Goal: Task Accomplishment & Management: Manage account settings

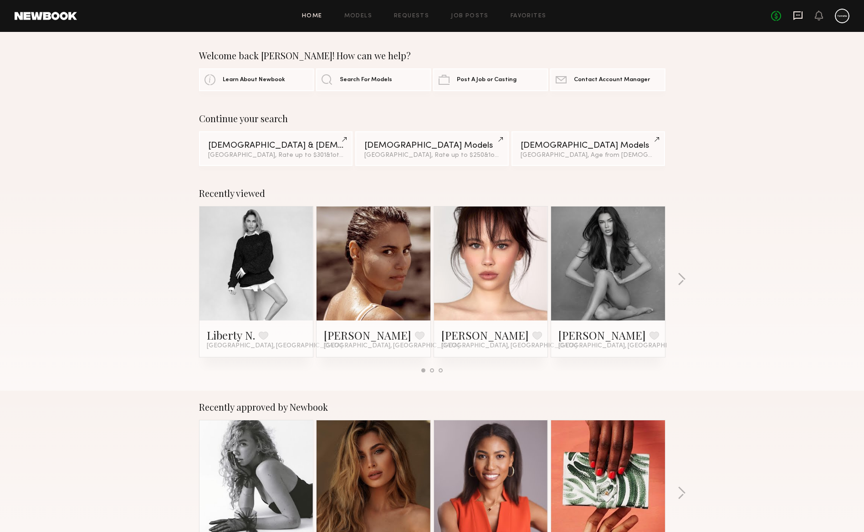
click at [798, 17] on icon at bounding box center [798, 15] width 10 height 10
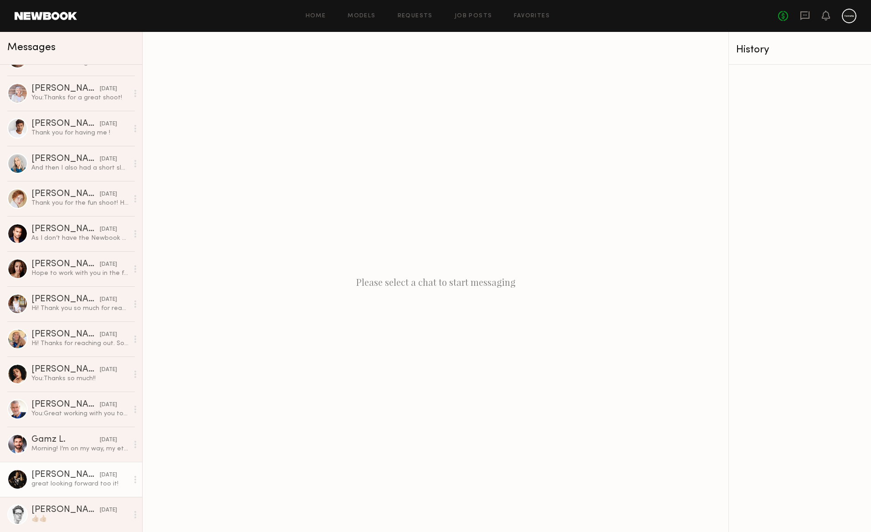
scroll to position [106, 0]
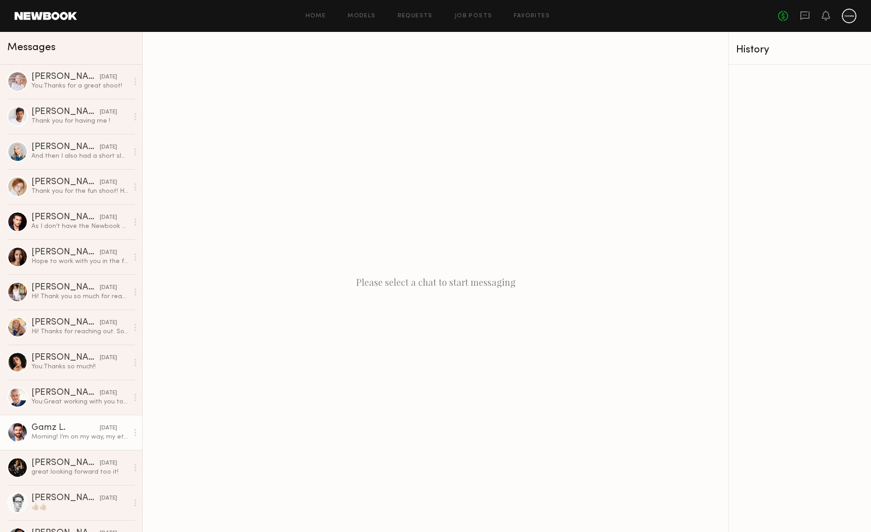
click at [51, 420] on link "Gamz L. [DATE] Morning! I’m on my way, my eta 9:10AM" at bounding box center [71, 432] width 142 height 35
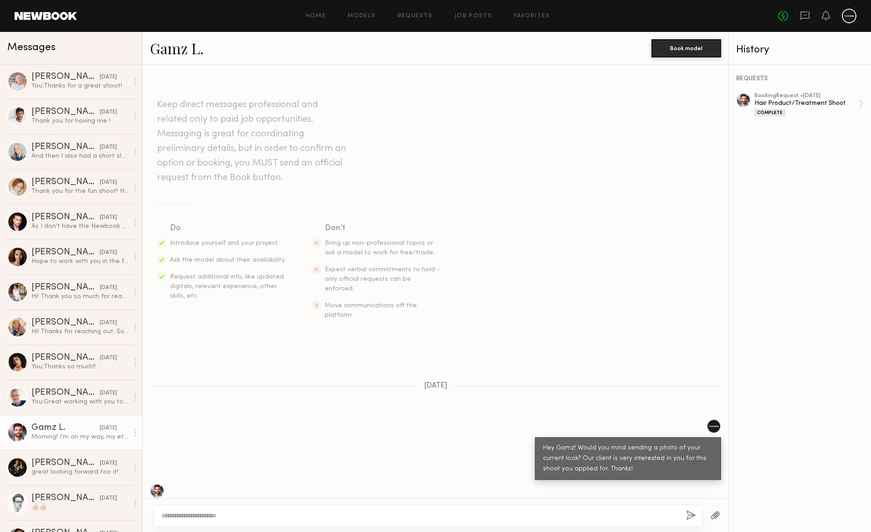
scroll to position [358, 0]
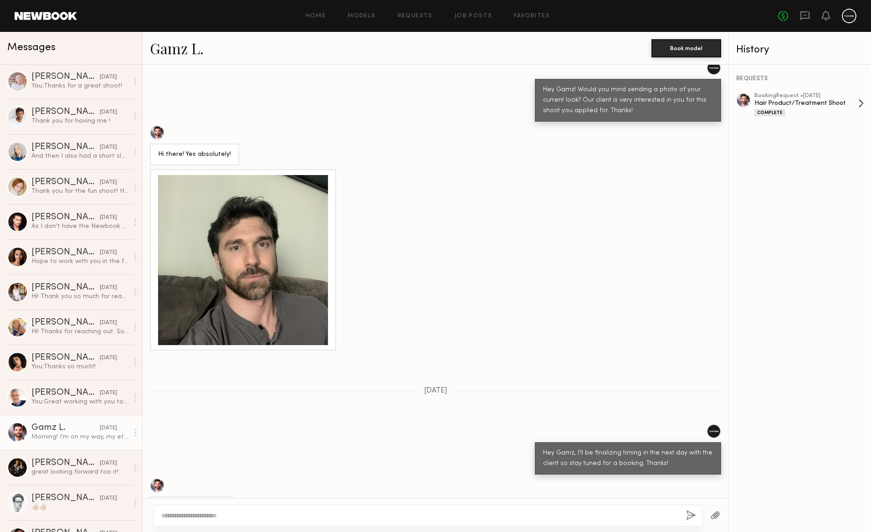
click at [808, 100] on div "Hair Product/Treatment Shoot" at bounding box center [807, 103] width 104 height 9
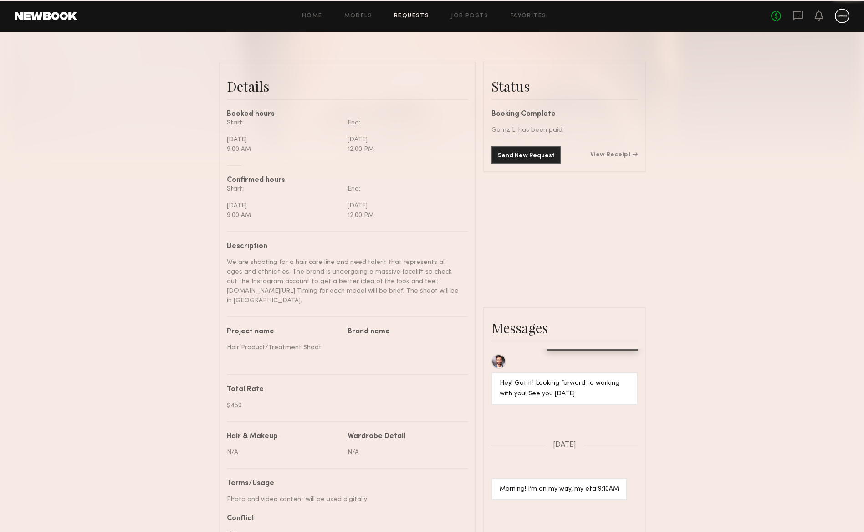
scroll to position [287, 0]
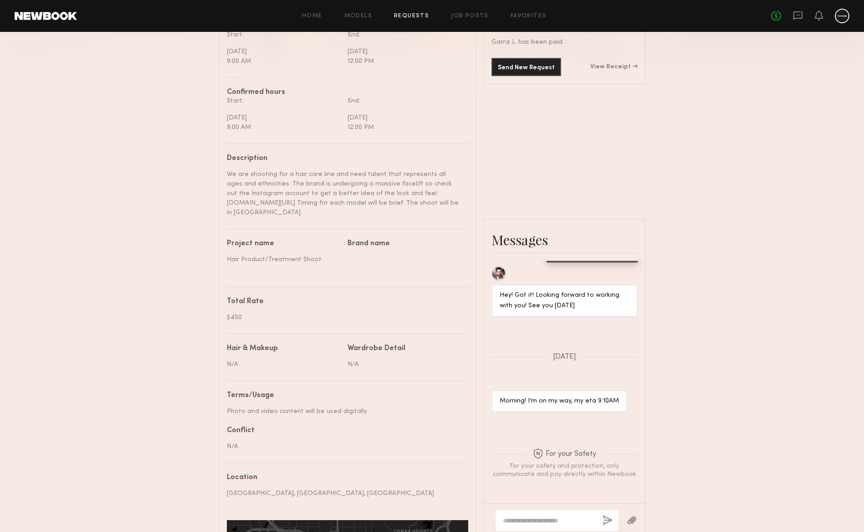
click at [263, 405] on nb-paragraph "Photo and video content will be used digitally" at bounding box center [344, 407] width 235 height 17
copy div "Photo and video content will be used digitally"
